Goal: Find contact information: Find contact information

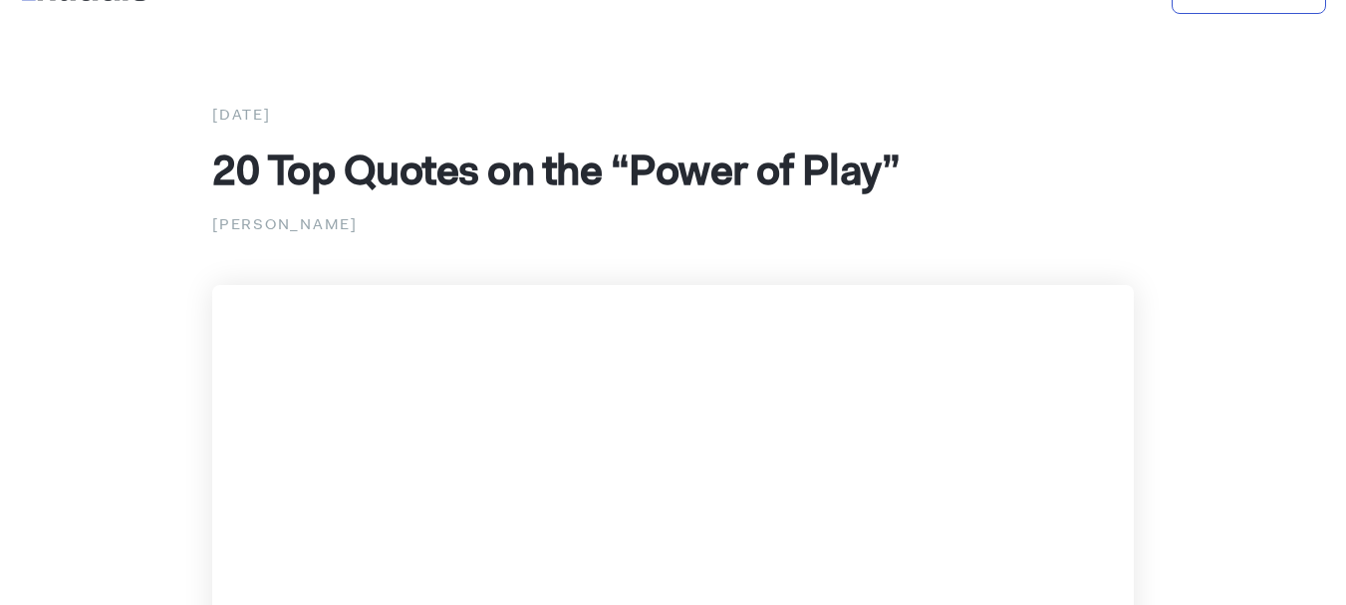
scroll to position [50, 0]
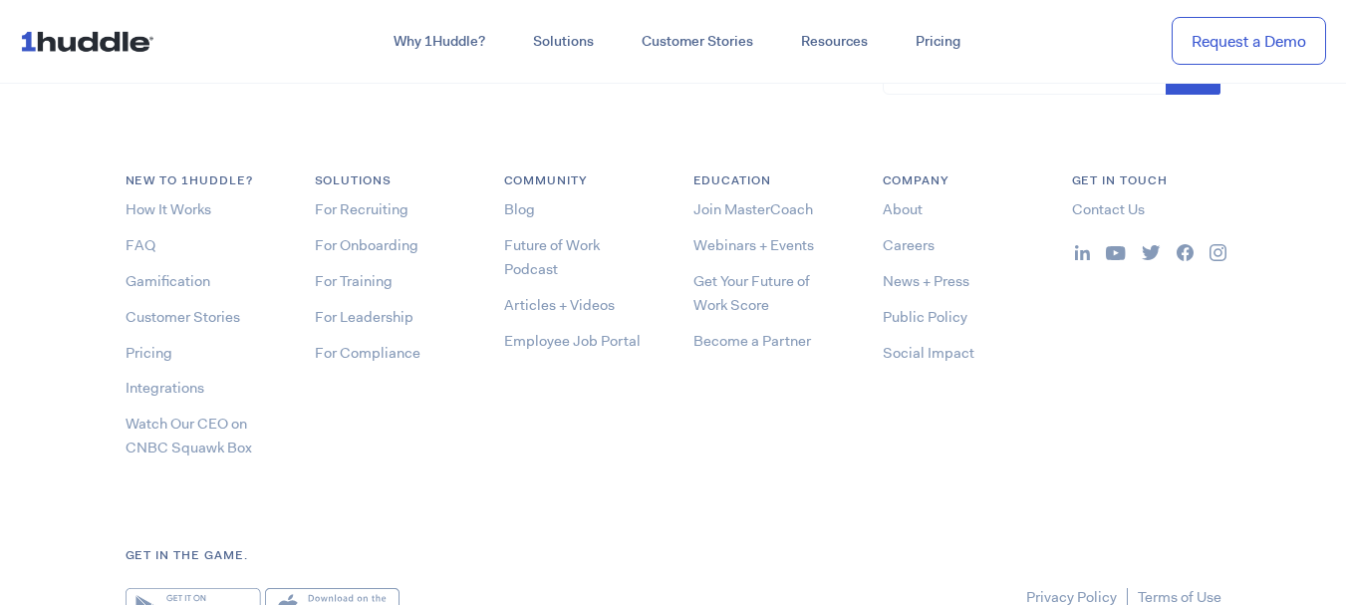
scroll to position [10521, 0]
click at [1098, 217] on link "Contact Us" at bounding box center [1108, 208] width 73 height 20
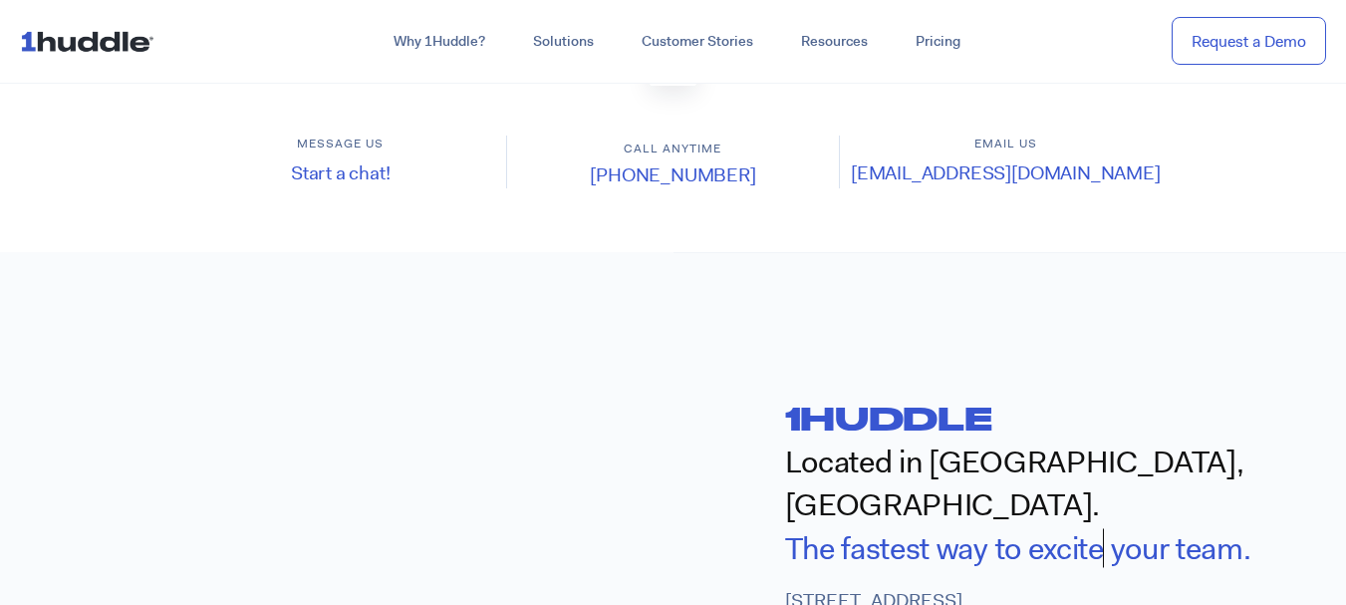
scroll to position [530, 0]
